Goal: Information Seeking & Learning: Learn about a topic

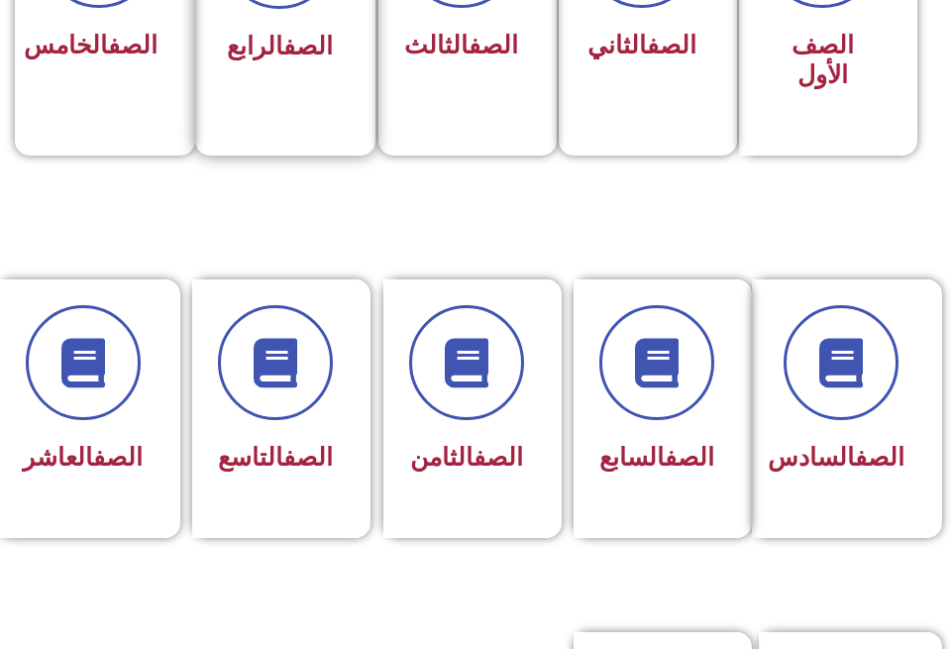
scroll to position [792, 0]
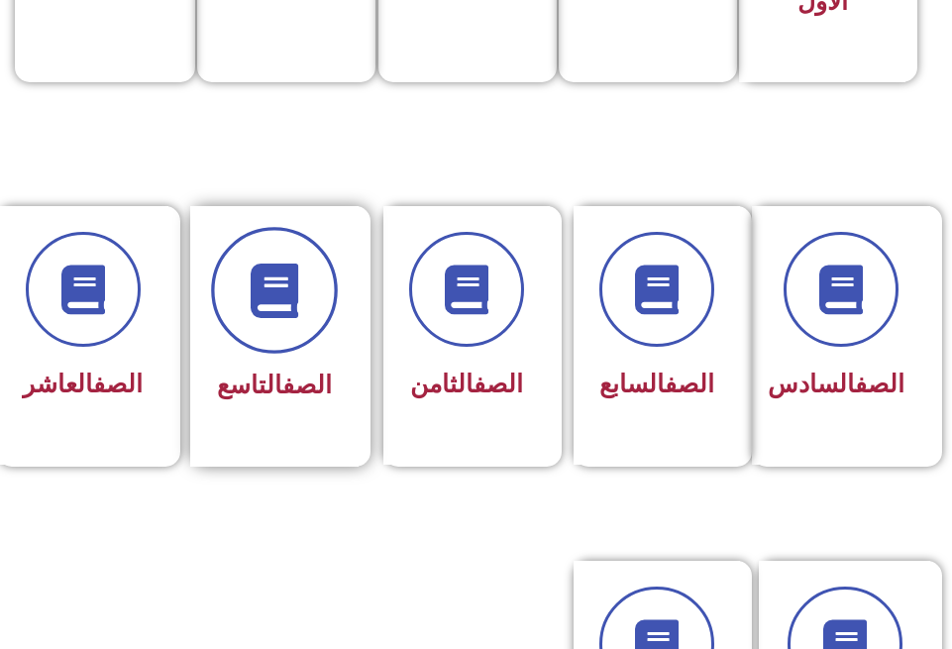
click at [280, 323] on span at bounding box center [275, 291] width 127 height 127
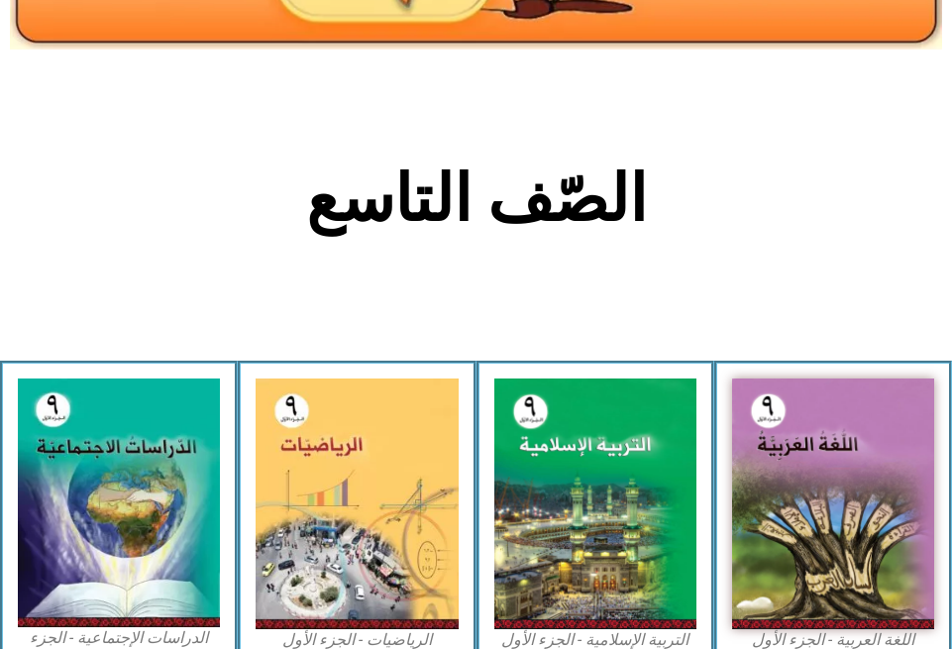
scroll to position [495, 0]
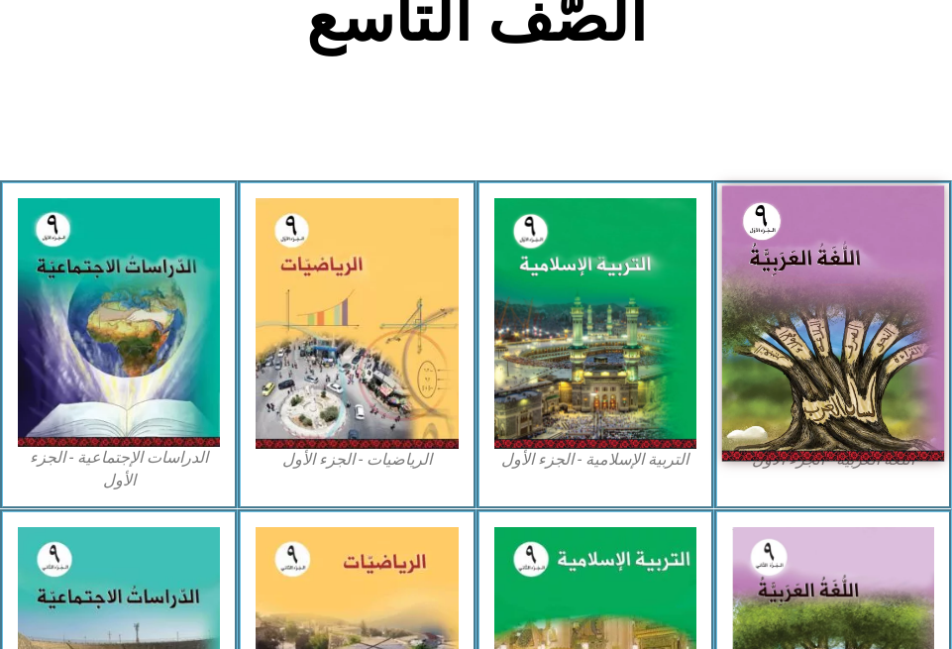
click at [822, 329] on img at bounding box center [833, 323] width 223 height 275
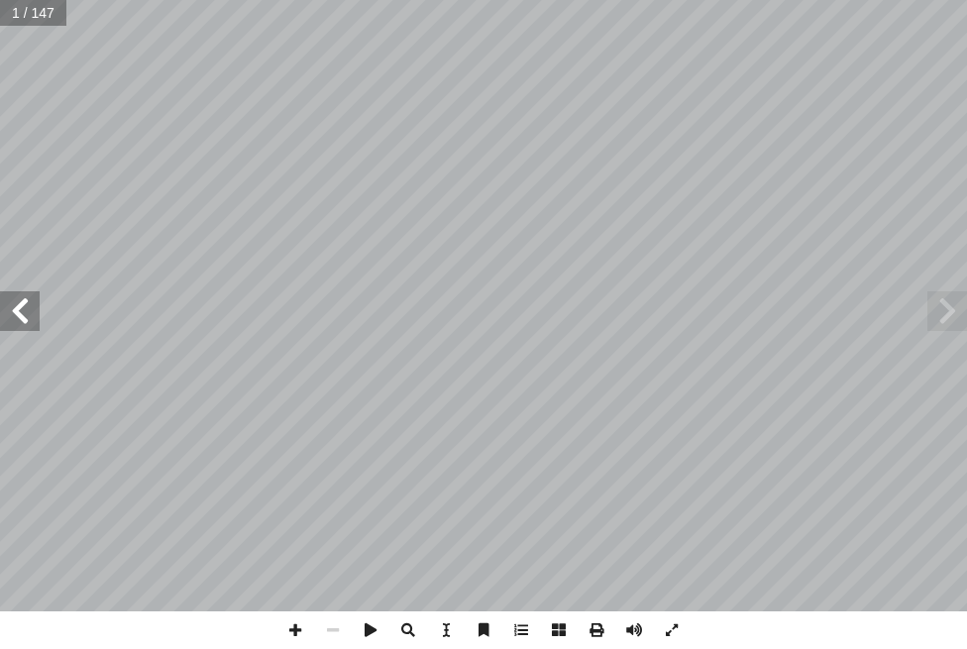
click at [19, 310] on span at bounding box center [20, 311] width 40 height 40
click at [19, 309] on span at bounding box center [20, 311] width 40 height 40
click at [20, 309] on span at bounding box center [20, 311] width 40 height 40
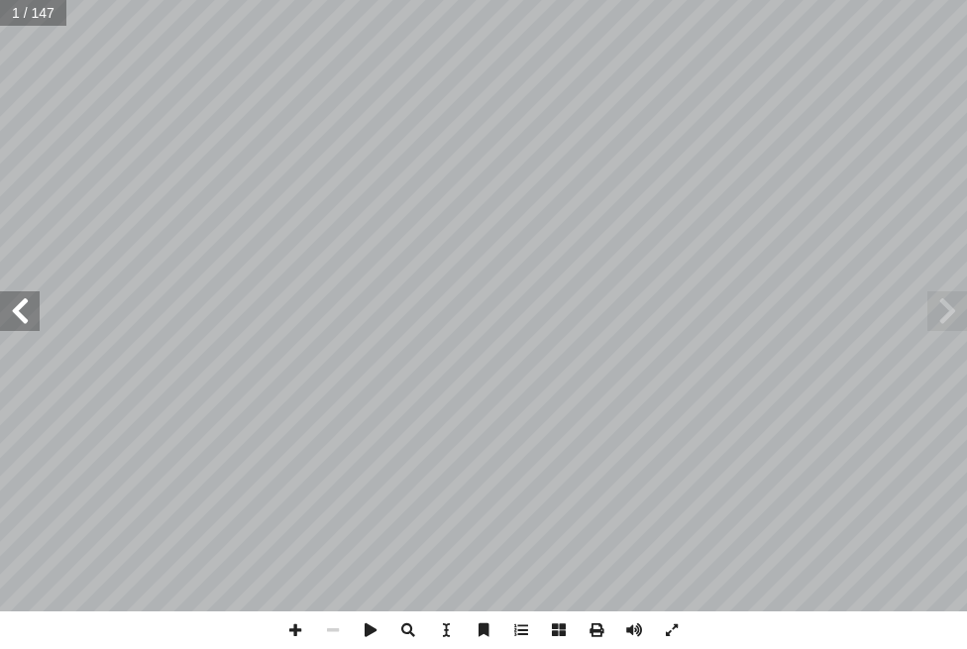
click at [20, 309] on span at bounding box center [20, 311] width 40 height 40
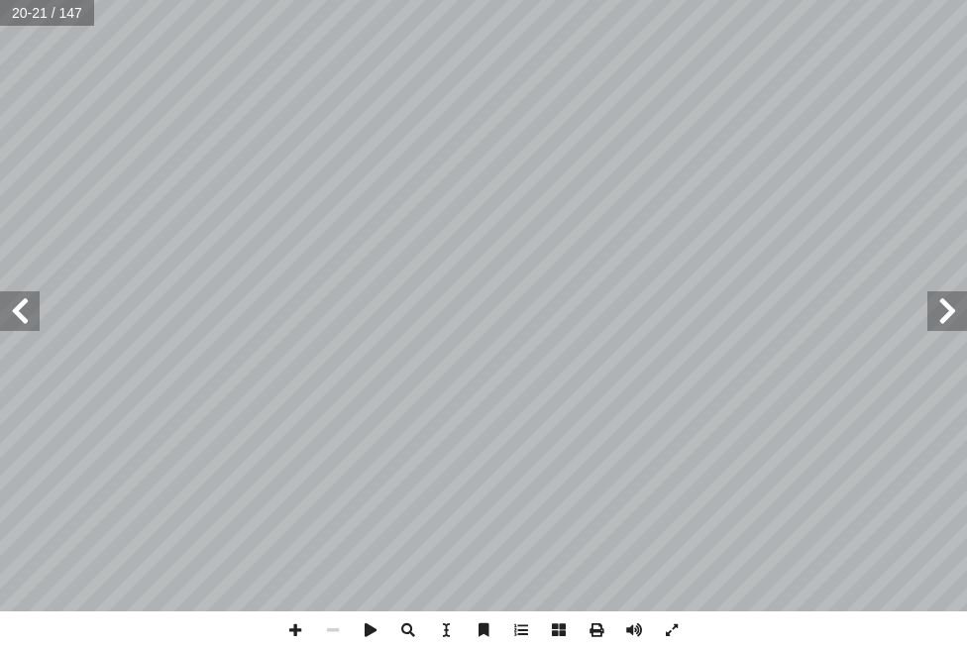
click at [20, 309] on span at bounding box center [20, 311] width 40 height 40
click at [22, 309] on span at bounding box center [20, 311] width 40 height 40
click at [16, 314] on span at bounding box center [20, 311] width 40 height 40
click at [600, 628] on span at bounding box center [596, 630] width 38 height 38
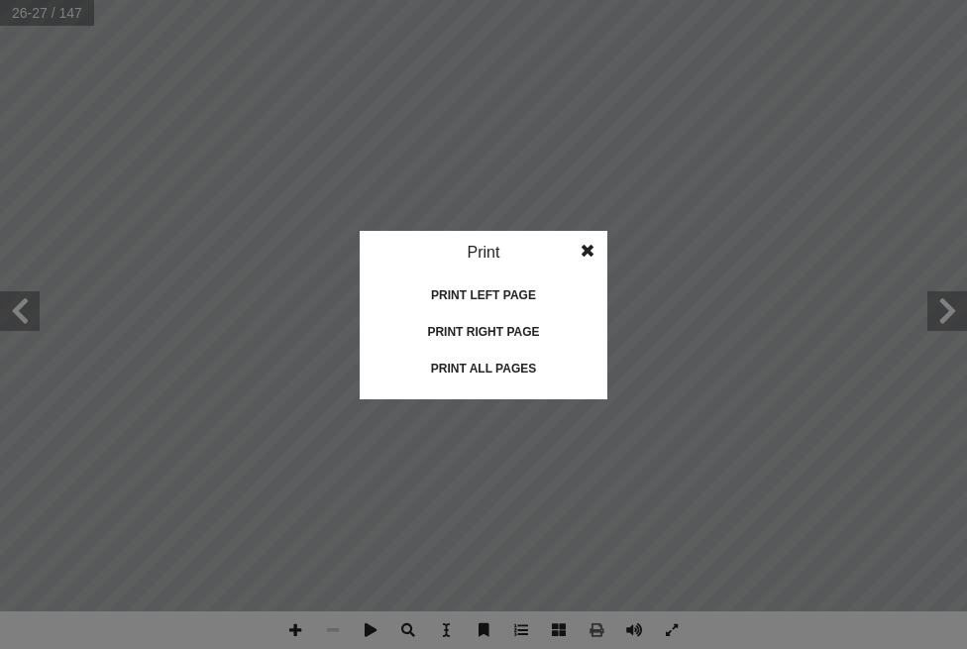
click at [456, 328] on div "Print right page" at bounding box center [483, 332] width 198 height 32
click at [494, 247] on div "Print" at bounding box center [484, 253] width 248 height 44
click at [479, 292] on div "Print left page" at bounding box center [483, 295] width 198 height 32
click at [227, 267] on idv "Print Print current page Print left page Print right page Print all pages" at bounding box center [483, 324] width 967 height 649
click at [580, 246] on span at bounding box center [588, 251] width 36 height 40
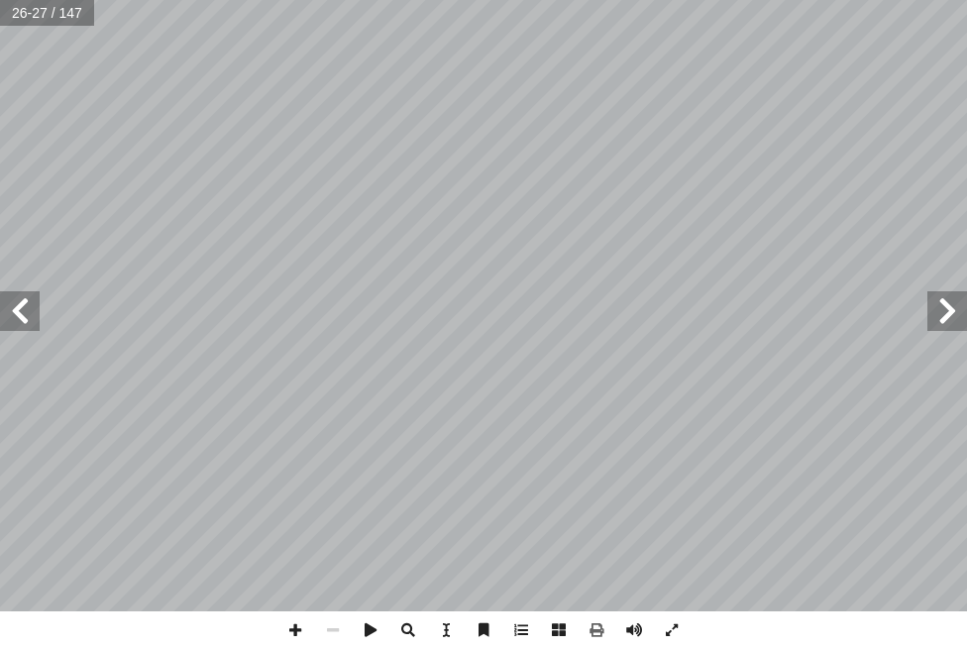
click at [19, 322] on span at bounding box center [20, 311] width 40 height 40
click at [20, 322] on span at bounding box center [20, 311] width 40 height 40
click at [592, 632] on span at bounding box center [596, 630] width 38 height 38
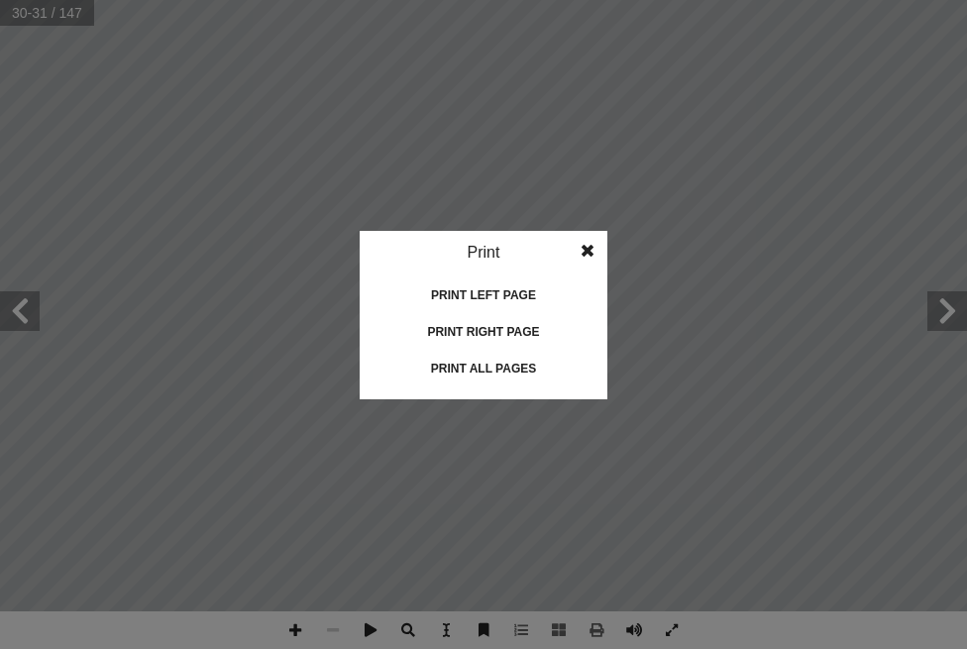
click at [520, 331] on div "Print right page" at bounding box center [483, 332] width 198 height 32
click at [594, 254] on span at bounding box center [588, 251] width 36 height 40
